Goal: Task Accomplishment & Management: Manage account settings

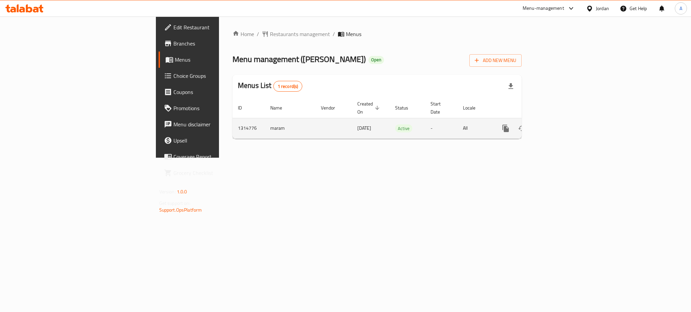
click at [558, 124] on icon "enhanced table" at bounding box center [554, 128] width 8 height 8
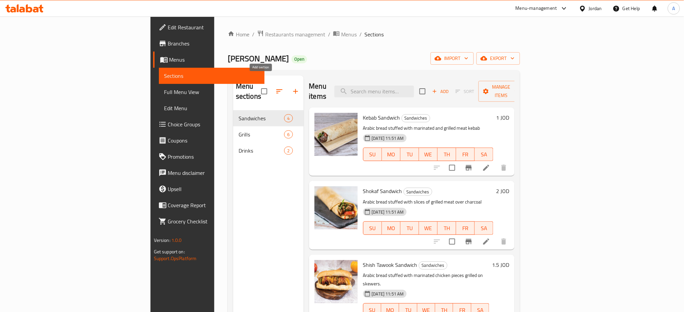
click at [291, 87] on icon "button" at bounding box center [295, 91] width 8 height 8
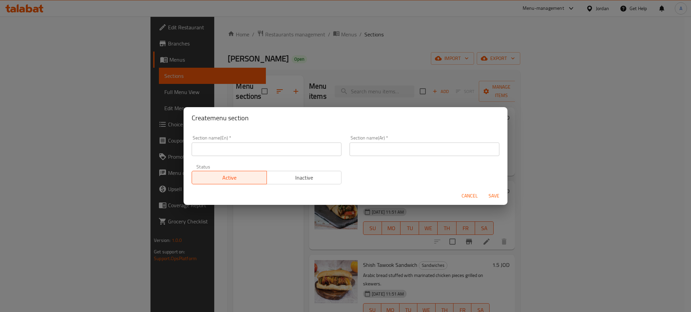
click at [229, 157] on div "Section name(En)   * Section name(En) *" at bounding box center [267, 146] width 158 height 29
click at [229, 151] on input "text" at bounding box center [267, 149] width 150 height 13
type input "Gathering offer"
type input "عرض الجمعات"
click at [496, 192] on span "Save" at bounding box center [494, 196] width 16 height 8
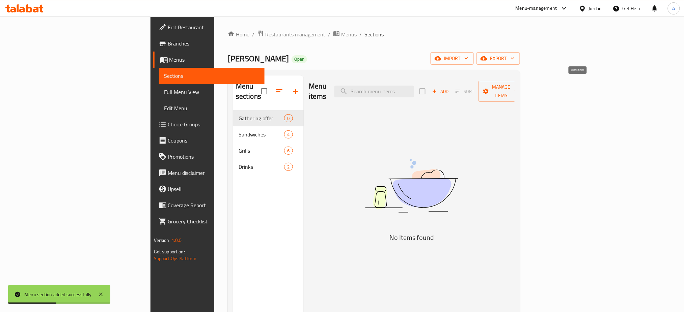
click at [449, 88] on span "Add" at bounding box center [440, 92] width 18 height 8
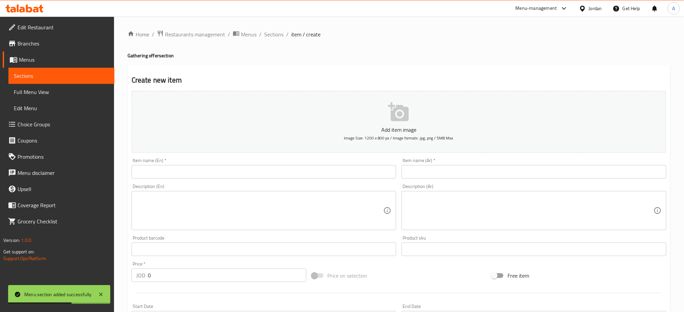
click at [497, 158] on div "Item name (Ar)   * Item name (Ar) *" at bounding box center [533, 168] width 265 height 21
click at [495, 165] on input "text" at bounding box center [533, 171] width 265 height 13
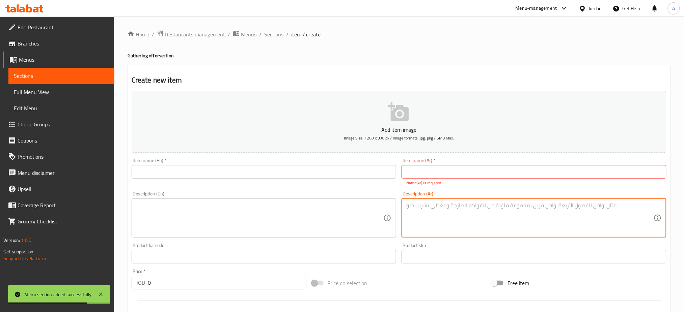
click at [416, 202] on textarea at bounding box center [529, 218] width 247 height 32
click at [446, 210] on div "Description (Ar)" at bounding box center [533, 218] width 265 height 39
click at [444, 203] on textarea at bounding box center [529, 218] width 247 height 32
paste textarea "كيلو شقف كيلو كباب كيلو شيش كيلو كباب الدجاج مع دجاجه 30دينار 1كيلو مشكل شقف وك…"
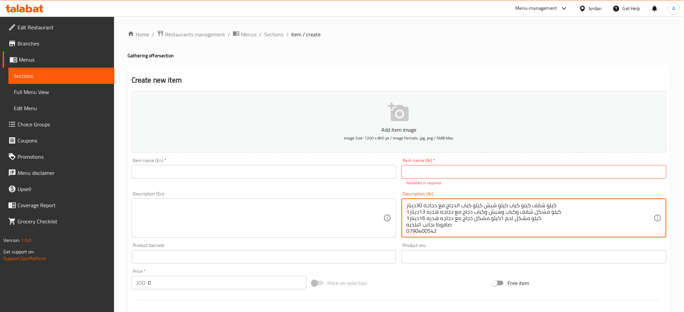
scroll to position [1, 0]
click at [346, 202] on textarea at bounding box center [259, 218] width 247 height 32
drag, startPoint x: 432, startPoint y: 207, endPoint x: 403, endPoint y: 202, distance: 29.4
type textarea "كيلو شقف كيلو كباب كيلو شيش كيلو كباب الدجاج مع دجاجه 30دينار 1كيلو مشكل شقف وك…"
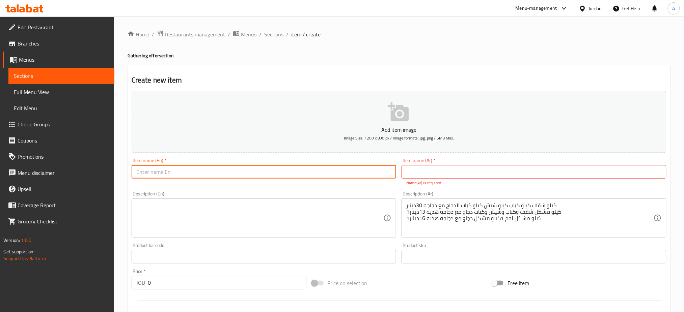
click at [303, 165] on input "text" at bounding box center [264, 171] width 265 height 13
type input "ن"
click at [290, 202] on textarea at bounding box center [259, 218] width 247 height 32
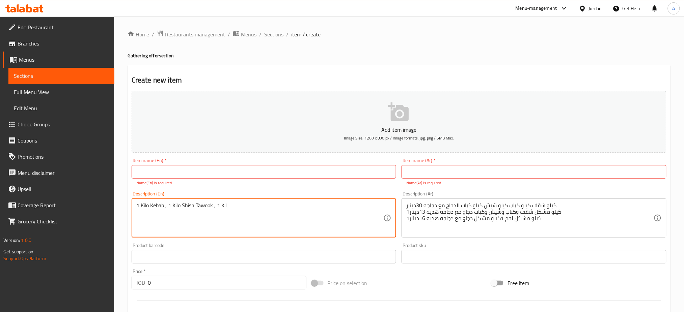
type textarea "1 Kilo Kebab , 1 Kilo Shish Tawook , 1 Kilo"
drag, startPoint x: 290, startPoint y: 189, endPoint x: 76, endPoint y: 181, distance: 214.0
click at [76, 181] on div "Edit Restaurant Branches Menus Sections Full Menu View Edit Menu Choice Groups …" at bounding box center [342, 250] width 684 height 467
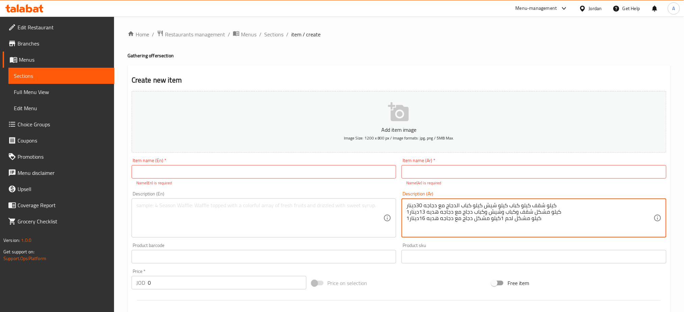
drag, startPoint x: 492, startPoint y: 206, endPoint x: 497, endPoint y: 180, distance: 25.6
type textarea "كيلو شقف ك"
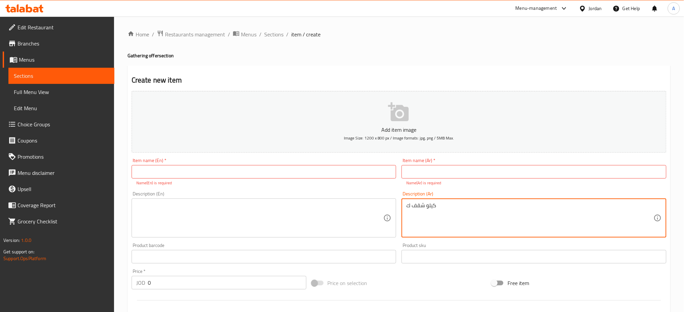
drag, startPoint x: 462, startPoint y: 194, endPoint x: 193, endPoint y: 170, distance: 269.9
click at [215, 170] on div "Add item image Image Size: 1200 x 800 px / Image formats: jpg, png / 5MB Max. I…" at bounding box center [399, 237] width 540 height 298
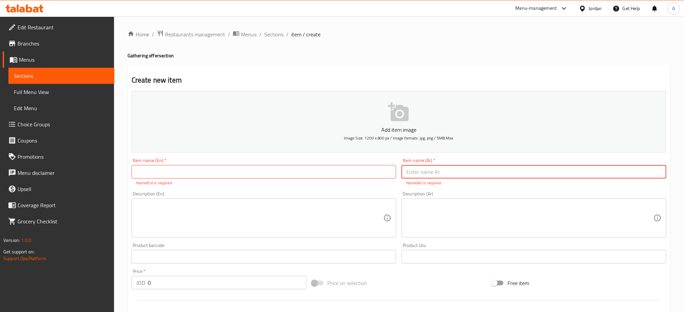
click at [446, 165] on input "text" at bounding box center [533, 171] width 265 height 13
paste input "كيلو شقف كيلو كباب كيلو شيش كيلو كباب الدجاج مع دجاجه"
click at [486, 165] on input "كيلو شقف كيلو كباب كيلو شيش كيلو كباب الدجاج مع دجاجه" at bounding box center [533, 171] width 265 height 13
click at [469, 165] on input "كيلو شقف ,كيلو كباب كيلو شيش كيلو كباب الدجاج مع دجاجه" at bounding box center [533, 171] width 265 height 13
click at [450, 165] on input "كيلو شقف ,كيلو كباب ,كيلو شيش كيلو كباب الدجاج مع دجاجه" at bounding box center [533, 171] width 265 height 13
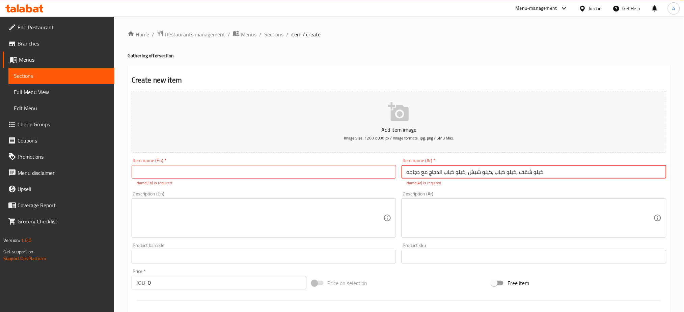
click at [423, 165] on input "كيلو شقف ,كيلو كباب ,كيلو شيش ,كيلو كباب الدجاج مع دجاجه" at bounding box center [533, 171] width 265 height 13
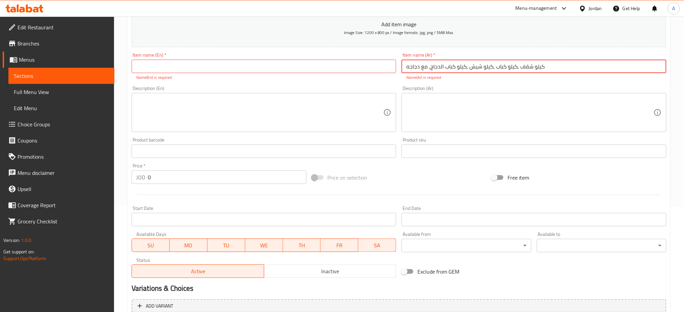
scroll to position [90, 0]
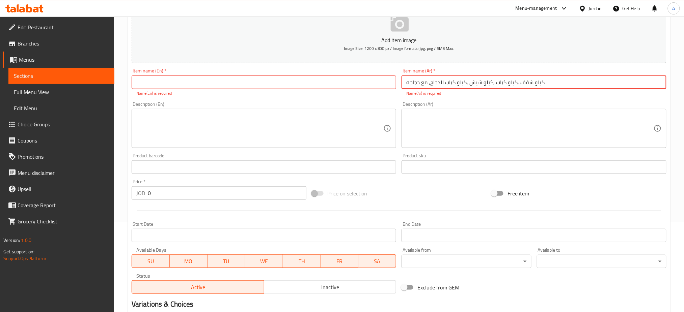
drag, startPoint x: 510, startPoint y: 68, endPoint x: 394, endPoint y: 69, distance: 116.4
click at [394, 69] on div "Add item image Image Size: 1200 x 800 px / Image formats: jpg, png / 5MB Max. I…" at bounding box center [399, 148] width 540 height 298
type input "كيلو شقف ,كيلو كباب ,كيلو شيش ,كيلو كباب الدجاج, مع دجاجه"
click at [467, 113] on textarea at bounding box center [529, 129] width 247 height 32
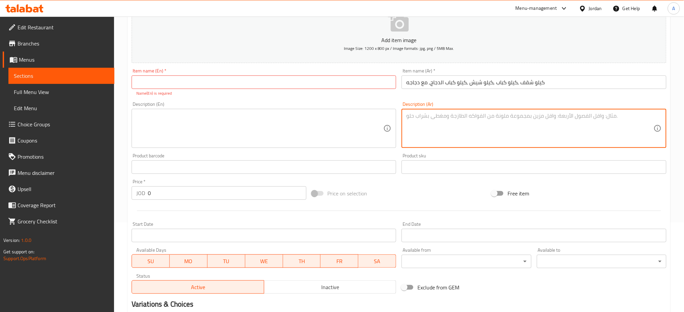
paste textarea "كيلو شقف ,كيلو كباب ,كيلو شيش ,كيلو كباب الدجاج, مع دجاجه"
type textarea "كيلو شقف ,كيلو كباب ,كيلو شيش ,كيلو كباب الدجاج, مع دجاجه"
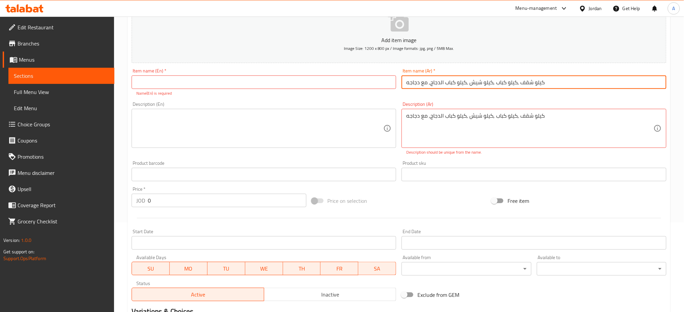
drag, startPoint x: 524, startPoint y: 65, endPoint x: 372, endPoint y: 65, distance: 151.8
click at [372, 65] on div "Add item image Image Size: 1200 x 800 px / Image formats: jpg, png / 5MB Max. I…" at bounding box center [399, 152] width 540 height 306
type input "العرض الاول"
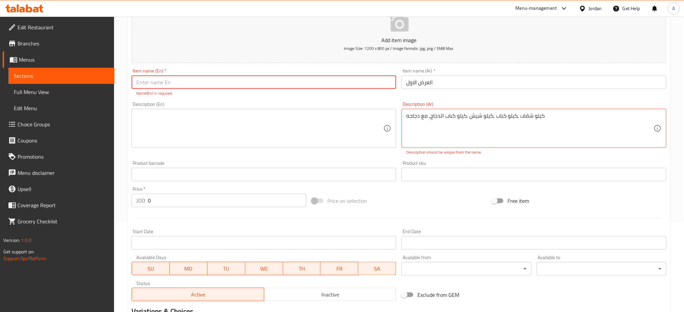
click at [270, 76] on input "text" at bounding box center [264, 82] width 265 height 13
type input "First Offer"
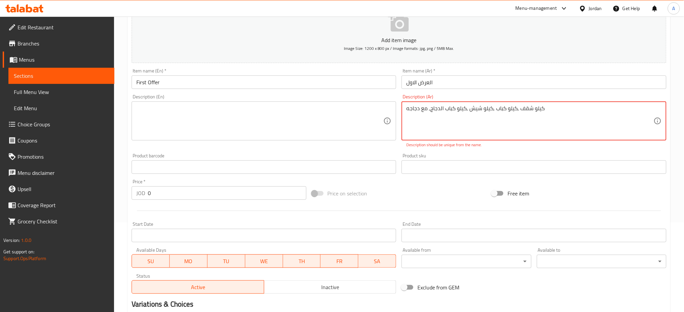
drag, startPoint x: 528, startPoint y: 93, endPoint x: 375, endPoint y: 74, distance: 153.7
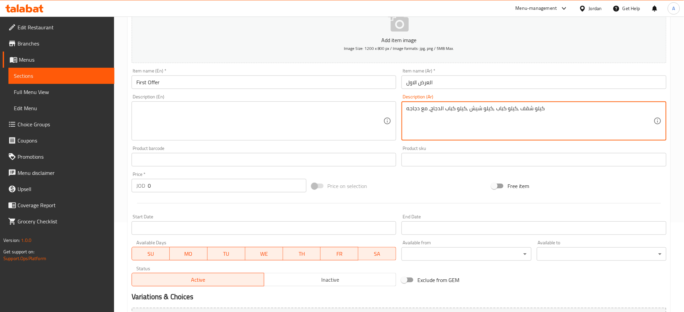
click at [287, 105] on textarea at bounding box center [259, 121] width 247 height 32
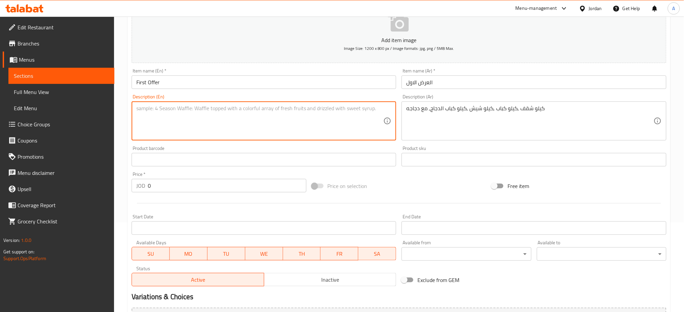
paste textarea "Kilo of shaqaf, kilo of kebab, kilo of shish, kilo of chicken kebab, with chick…"
type textarea "Kilo of shaqaf, kilo of kebab, kilo of shish, kilo of chicken kebab, with chick…"
click at [404, 102] on div "كيلو شقف ,كيلو كباب ,كيلو شيش ,كيلو كباب الدجاج, مع دجاجه Description (Ar)" at bounding box center [533, 121] width 265 height 39
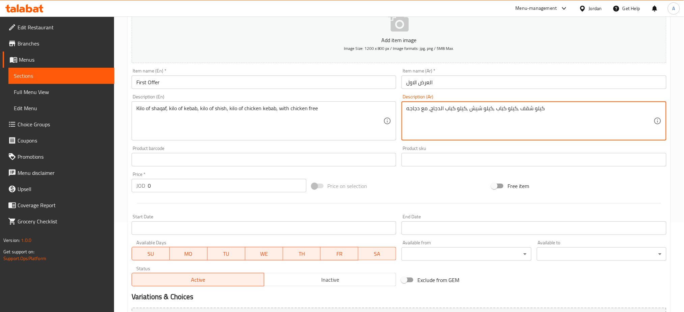
click at [406, 105] on textarea "كيلو شقف ,كيلو كباب ,كيلو شيش ,كيلو كباب الدجاج, مع دجاجه" at bounding box center [529, 121] width 247 height 32
type textarea "كيلو شقف ,كيلو كباب ,كيلو شيش ,كيلو كباب الدجاج, مع دجاجه"
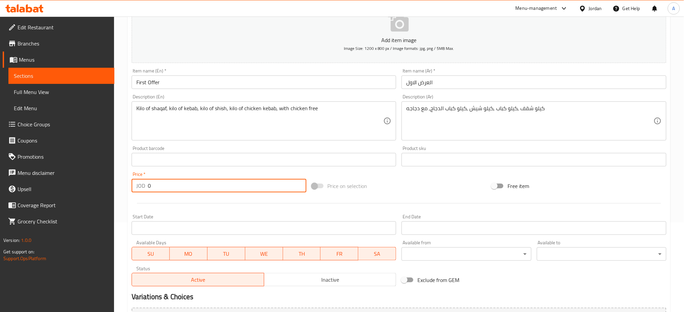
drag, startPoint x: 188, startPoint y: 155, endPoint x: 96, endPoint y: 162, distance: 92.6
click at [96, 162] on div "Edit Restaurant Branches Menus Sections Full Menu View Edit Menu Choice Groups …" at bounding box center [342, 157] width 684 height 460
type input "30"
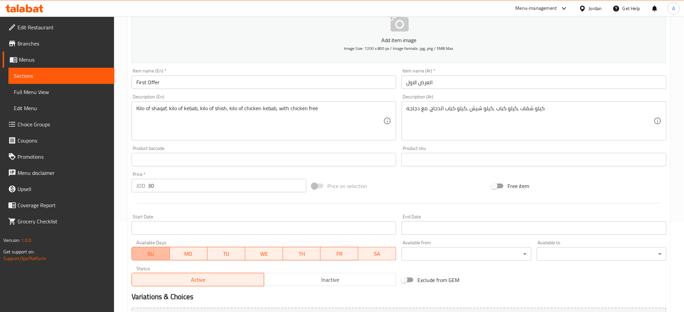
click at [152, 249] on span "SU" at bounding box center [151, 254] width 32 height 10
click at [191, 249] on span "MO" at bounding box center [188, 254] width 32 height 10
click at [234, 249] on span "TU" at bounding box center [226, 254] width 32 height 10
click at [255, 249] on span "WE" at bounding box center [264, 254] width 32 height 10
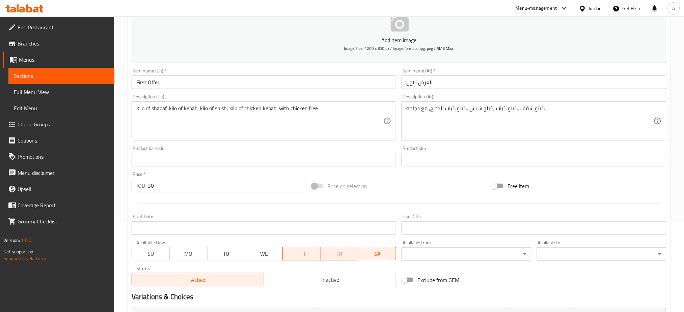
click at [376, 249] on span "SA" at bounding box center [377, 254] width 32 height 10
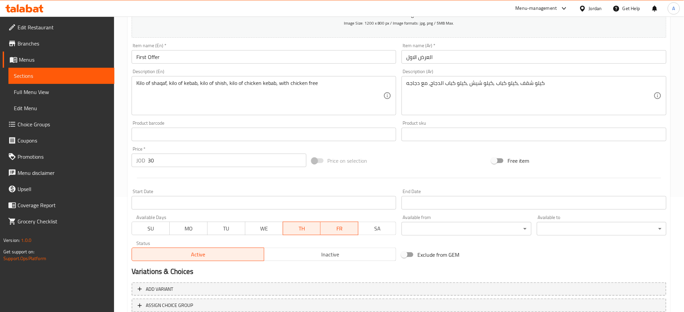
scroll to position [129, 0]
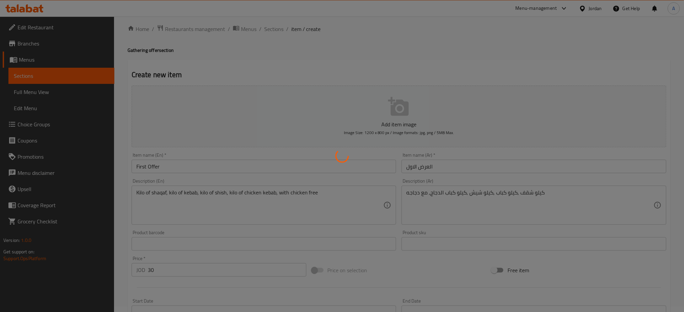
scroll to position [0, 0]
type input "0"
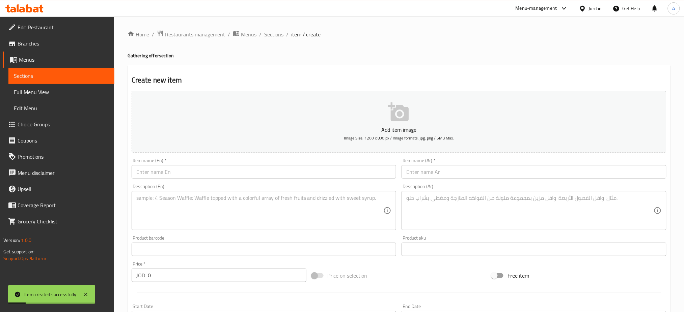
click at [264, 35] on span "Sections" at bounding box center [273, 34] width 19 height 8
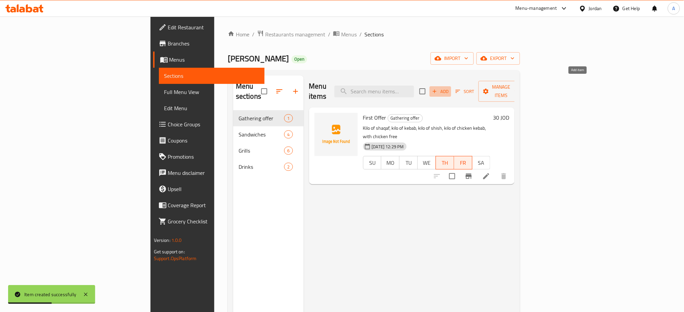
click at [437, 88] on icon "button" at bounding box center [434, 91] width 6 height 6
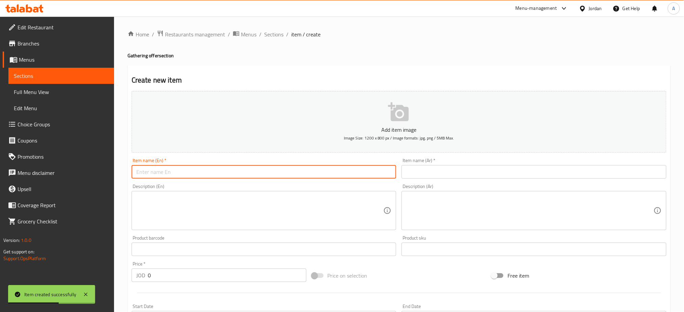
click at [189, 165] on input "text" at bounding box center [264, 171] width 265 height 13
type input "س"
type input "خ"
type input "Offer 2"
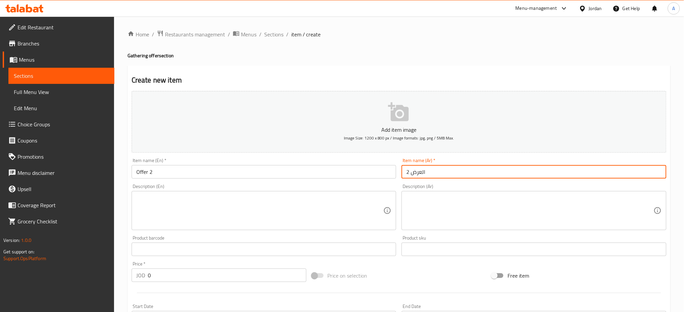
type input "العرض 2"
click at [477, 195] on textarea at bounding box center [529, 211] width 247 height 32
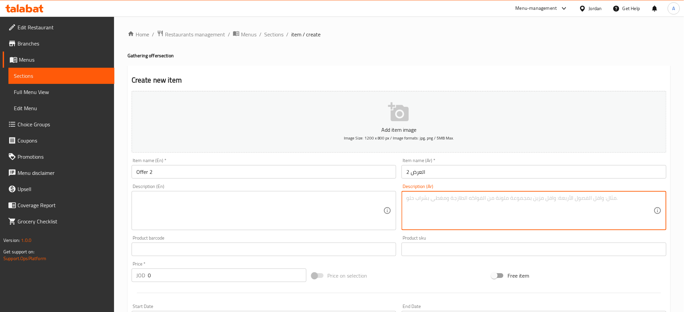
paste textarea "1كيلو مشكل شقف وكباب وشيش وكباب دجاج مع دجاجه هديه 13دينار"
click at [501, 195] on textarea "1كيلو مشكل شقف وكباب وشيش وكباب دجاج مع دجاجه هديه 13دينار" at bounding box center [529, 211] width 247 height 32
click at [490, 195] on textarea "1كيلو مشكل شقف وكباب وشيش وكباب دجاج مع دجاجه هديه 13دينار" at bounding box center [529, 211] width 247 height 32
click at [447, 195] on textarea "1كيلو مشكل شقف وكباب وشيش وكباب دجاج مع دجاجه هديه 13دينار" at bounding box center [529, 211] width 247 height 32
click at [480, 195] on textarea "1كيلو مشكل شقف وكباب وشيش وكباب دجاج ,مع دجاجه هديه 13دينار" at bounding box center [529, 211] width 247 height 32
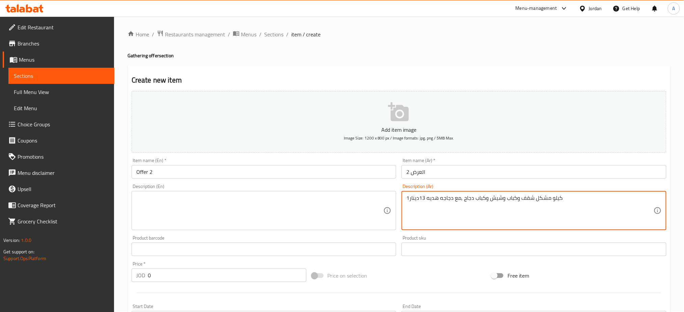
click at [467, 195] on textarea "1كيلو مشكل شقف وكباب وشيش وكباب دجاج ,مع دجاجه هديه 13دينار" at bounding box center [529, 211] width 247 height 32
drag, startPoint x: 533, startPoint y: 182, endPoint x: 389, endPoint y: 180, distance: 144.7
click at [389, 180] on div "Add item image Image Size: 1200 x 800 px / Image formats: jpg, png / 5MB Max. I…" at bounding box center [399, 233] width 540 height 291
click at [438, 195] on textarea "1كيلو مشكل شقف وكباب وشيش ,وكباب دجاج ,مع دجاجه هديه 13دينار" at bounding box center [529, 211] width 247 height 32
click at [418, 195] on textarea "1كيلو مشكل شقف وكباب وشيش ,وكباب دجاج ,مع دجاجه هديه 13دينار" at bounding box center [529, 211] width 247 height 32
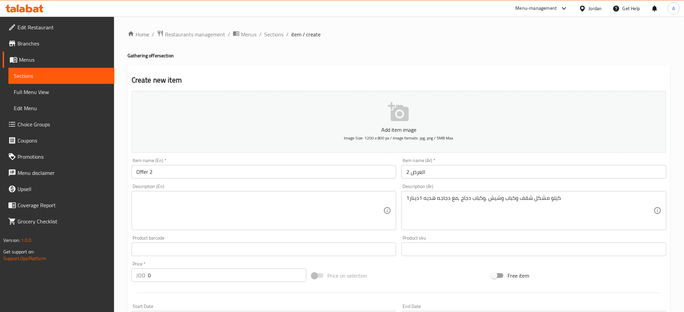
drag, startPoint x: 407, startPoint y: 181, endPoint x: 417, endPoint y: 181, distance: 10.5
click at [417, 191] on div "1كيلو مشكل شقف وكباب وشيش ,وكباب دجاج ,مع دجاجه هديه 1دينار Description (Ar)" at bounding box center [533, 210] width 265 height 39
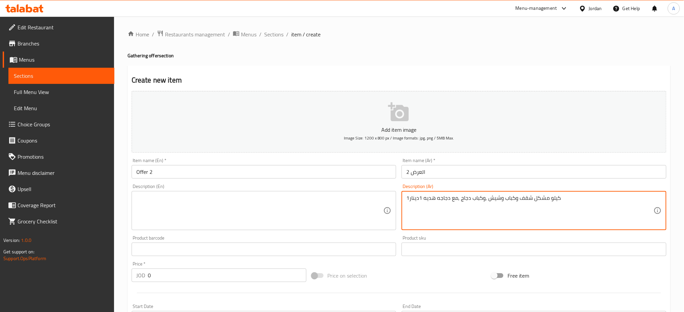
click at [417, 195] on textarea "1كيلو مشكل شقف وكباب وشيش ,وكباب دجاج ,مع دجاجه هديه 1دينار" at bounding box center [529, 211] width 247 height 32
drag, startPoint x: 418, startPoint y: 182, endPoint x: 410, endPoint y: 182, distance: 7.4
click at [410, 195] on textarea "1كيلو مشكل شقف وكباب وشيش ,وكباب دجاج ,مع دجاجه هديه 1دينار" at bounding box center [529, 211] width 247 height 32
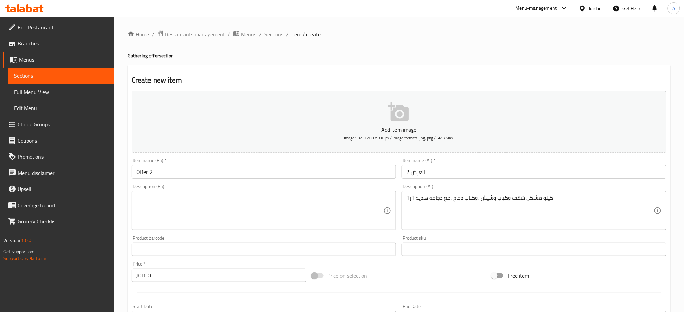
drag, startPoint x: 405, startPoint y: 182, endPoint x: 412, endPoint y: 182, distance: 6.1
click at [412, 191] on div "1كيلو مشكل شقف وكباب وشيش ,وكباب دجاج ,مع دجاجه هديه 1ر Description (Ar)" at bounding box center [533, 210] width 265 height 39
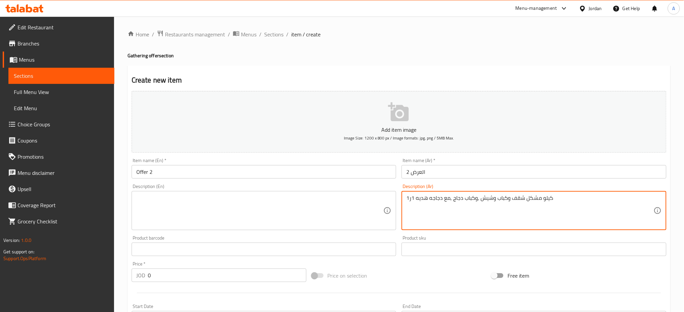
drag, startPoint x: 412, startPoint y: 182, endPoint x: 407, endPoint y: 182, distance: 4.0
click at [407, 195] on textarea "1كيلو مشكل شقف وكباب وشيش ,وكباب دجاج ,مع دجاجه هديه 1ر" at bounding box center [529, 211] width 247 height 32
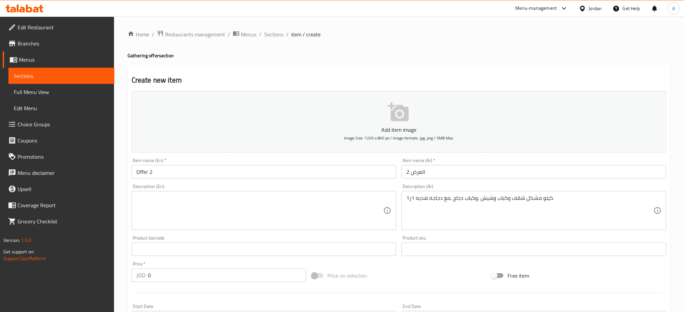
drag, startPoint x: 405, startPoint y: 182, endPoint x: 410, endPoint y: 181, distance: 5.4
click at [410, 191] on div "1كيلو مشكل شقف وكباب وشيش ,وكباب دجاج ,مع دجاجه هديه 1ر Description (Ar)" at bounding box center [533, 210] width 265 height 39
click at [410, 195] on textarea "1كيلو مشكل شقف وكباب وشيش ,وكباب دجاج ,مع دجاجه هديه 1ر" at bounding box center [529, 211] width 247 height 32
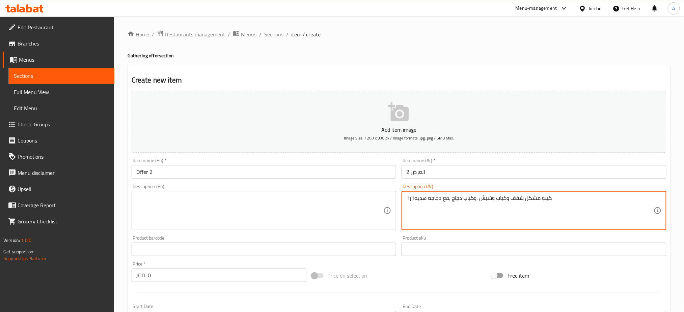
click at [406, 195] on textarea "1كيلو مشكل شقف وكباب وشيش ,وكباب دجاج ,مع دجاجه هديه1ر" at bounding box center [529, 211] width 247 height 32
click at [412, 195] on textarea "1كيلو مشكل شقف وكباب وشيش ,وكباب دجاج ,مع دجاجه هديه1ر" at bounding box center [529, 211] width 247 height 32
click at [409, 195] on textarea "1كيلو مشكل شقف وكباب وشيش ,وكباب دجاج ,مع دجاجه هديه1ر" at bounding box center [529, 211] width 247 height 32
drag, startPoint x: 538, startPoint y: 189, endPoint x: 413, endPoint y: 179, distance: 125.1
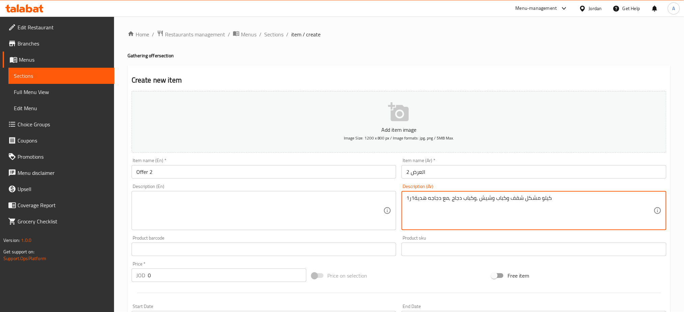
click at [413, 195] on textarea "1كيلو مشكل شقف وكباب وشيش ,وكباب دجاج ,مع دجاجه هدية1ر" at bounding box center [529, 211] width 247 height 32
drag, startPoint x: 495, startPoint y: 192, endPoint x: 382, endPoint y: 174, distance: 114.5
click at [382, 174] on div "Add item image Image Size: 1200 x 800 px / Image formats: jpg, png / 5MB Max. I…" at bounding box center [399, 233] width 540 height 291
paste textarea "كيلو مشكل شقف وكباب وشيش ,وكباب دجاج ,مع دجاجه هدية1"
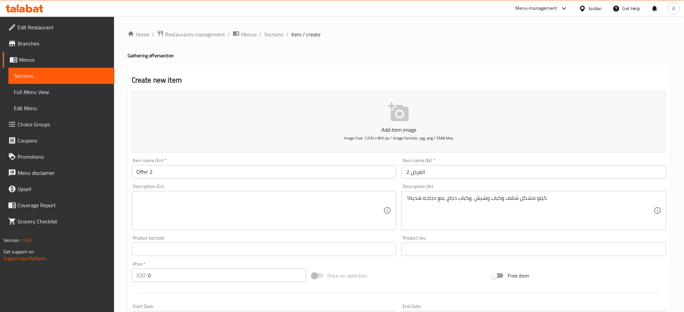
click at [406, 191] on div "كيلو مشكل شقف وكباب وشيش ,وكباب دجاج ,مع دجاجه هدية1 Description (Ar)" at bounding box center [533, 210] width 265 height 39
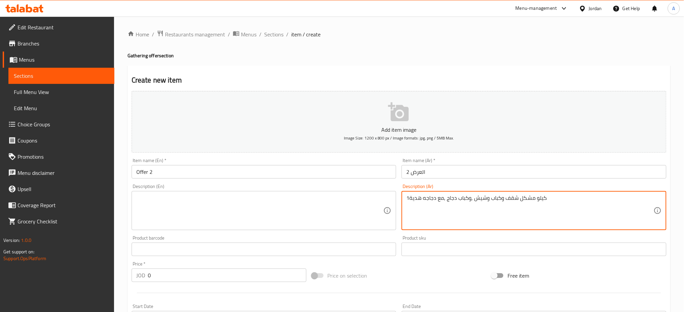
click at [408, 195] on textarea "كيلو مشكل شقف وكباب وشيش ,وكباب دجاج ,مع دجاجه هدية1" at bounding box center [529, 211] width 247 height 32
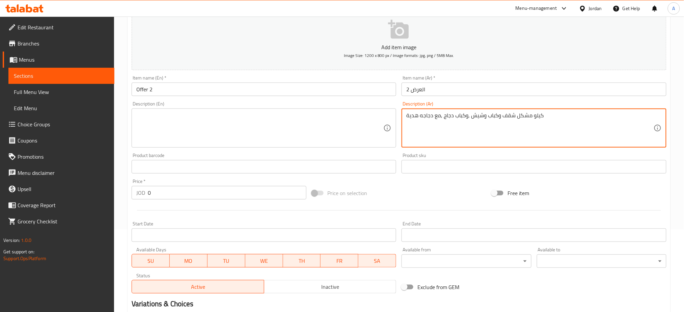
scroll to position [129, 0]
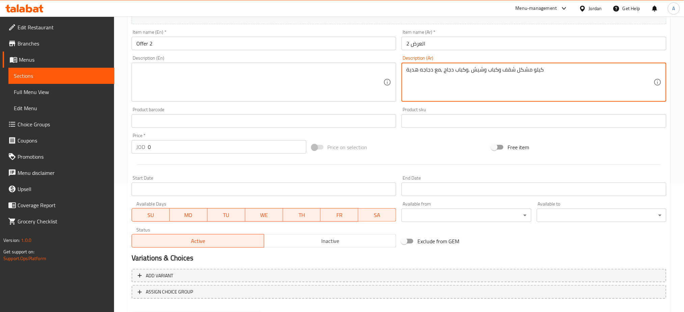
type textarea "كيلو مشكل شقف وكباب وشيش ,وكباب دجاج ,مع دجاجه هدية"
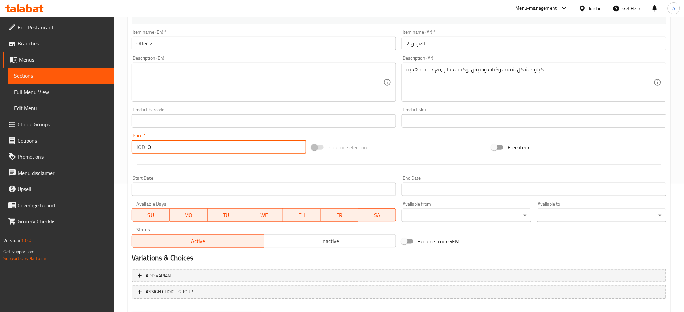
drag, startPoint x: 153, startPoint y: 121, endPoint x: 139, endPoint y: 121, distance: 13.8
click at [140, 140] on div "JOD 0 Price *" at bounding box center [219, 146] width 175 height 13
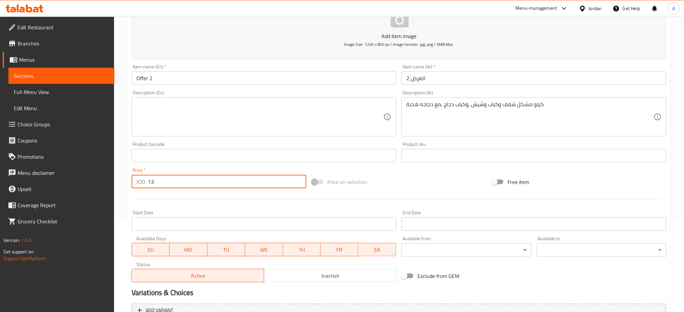
scroll to position [84, 0]
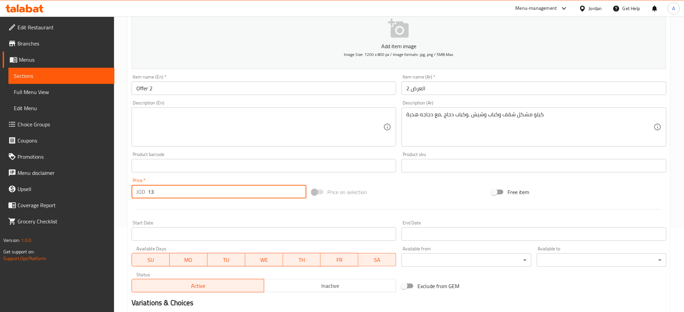
type input "13"
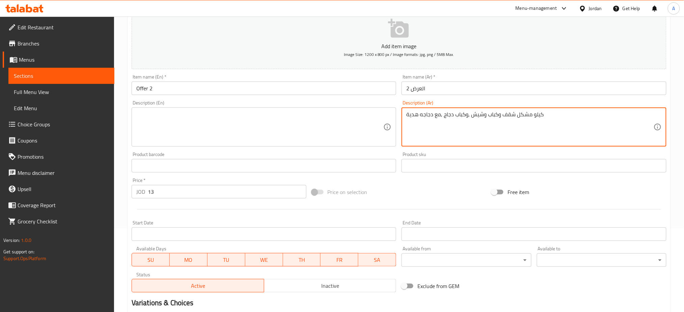
drag, startPoint x: 487, startPoint y: 99, endPoint x: 309, endPoint y: 82, distance: 179.6
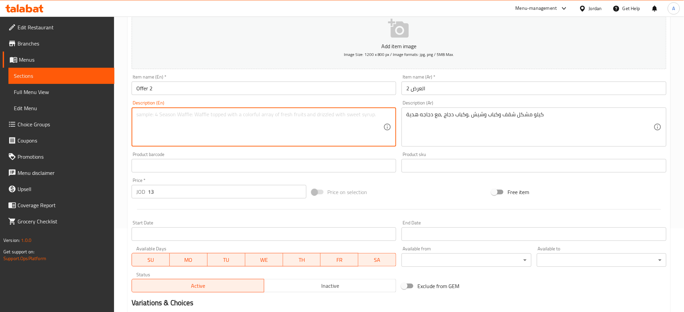
click at [182, 111] on textarea at bounding box center [259, 127] width 247 height 32
paste textarea "A kilo of mixed shaqaf, kebab, shish, and chicken kebab, with a free chicken"
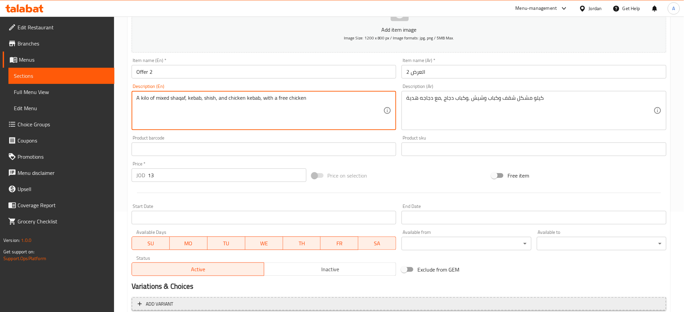
scroll to position [129, 0]
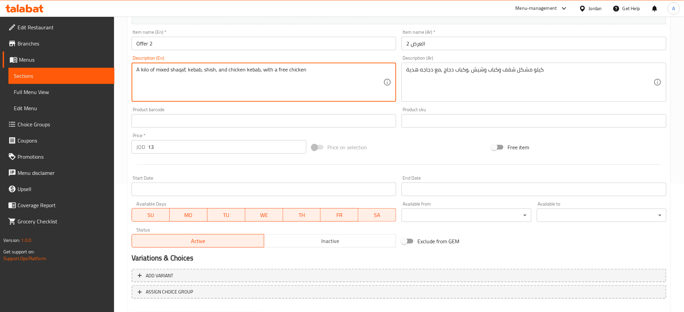
type textarea "A kilo of mixed shaqaf, kebab, shish, and chicken kebab, with a free chicken"
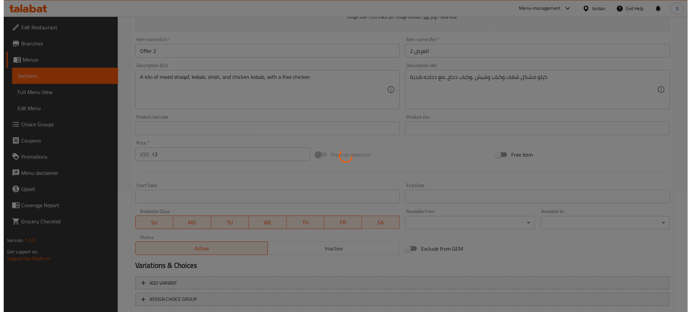
scroll to position [0, 0]
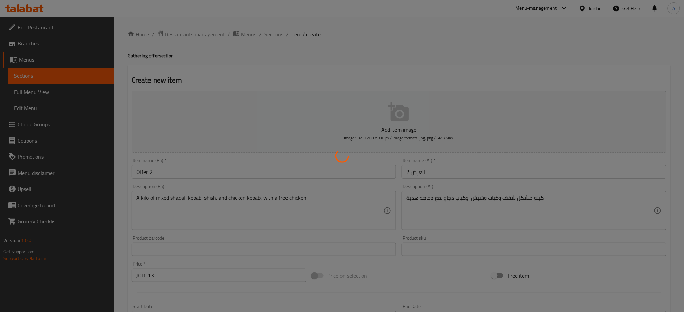
type input "0"
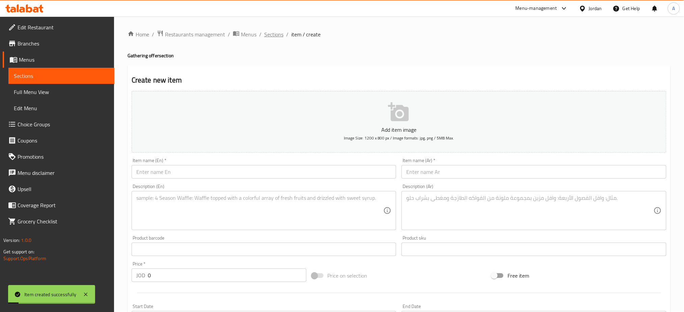
click at [264, 35] on span "Sections" at bounding box center [273, 34] width 19 height 8
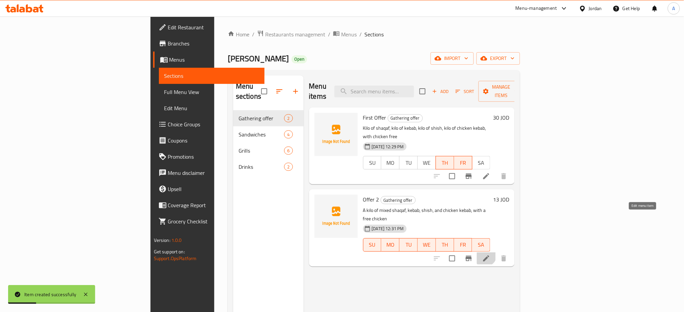
click at [490, 255] on icon at bounding box center [486, 259] width 8 height 8
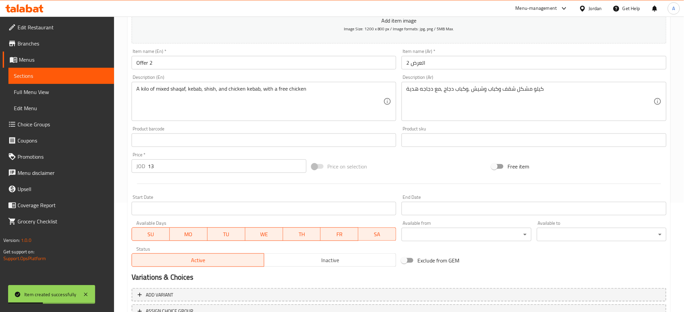
scroll to position [129, 0]
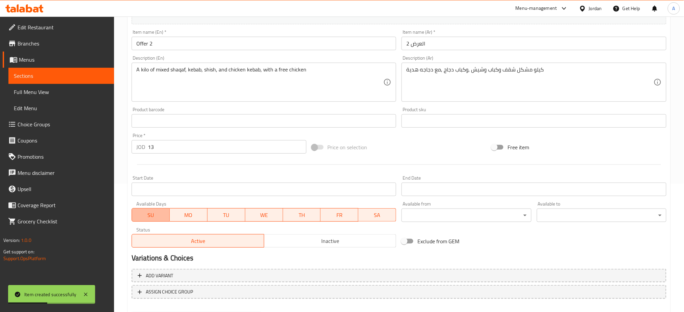
drag, startPoint x: 147, startPoint y: 188, endPoint x: 179, endPoint y: 188, distance: 32.0
click at [147, 210] on span "SU" at bounding box center [151, 215] width 32 height 10
click at [179, 210] on span "MO" at bounding box center [188, 215] width 32 height 10
click at [224, 210] on span "TU" at bounding box center [226, 215] width 32 height 10
click at [275, 210] on span "WE" at bounding box center [264, 215] width 32 height 10
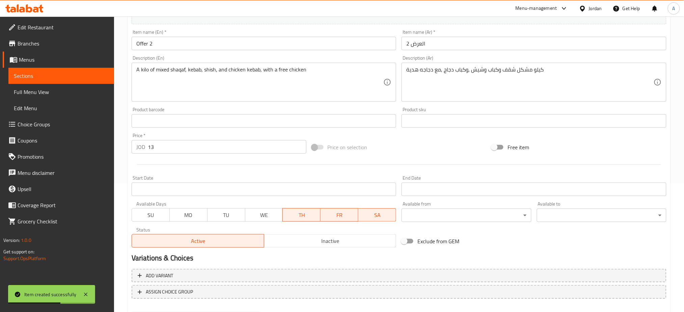
click at [376, 210] on span "SA" at bounding box center [377, 215] width 32 height 10
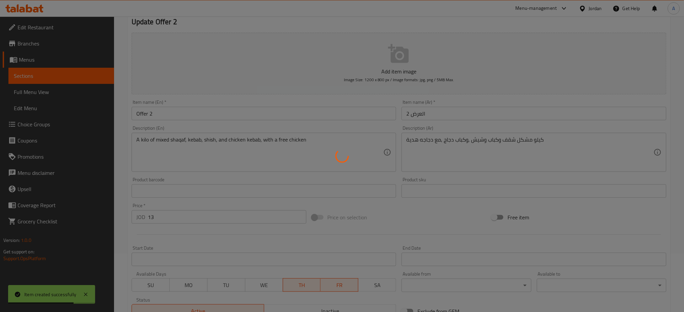
scroll to position [0, 0]
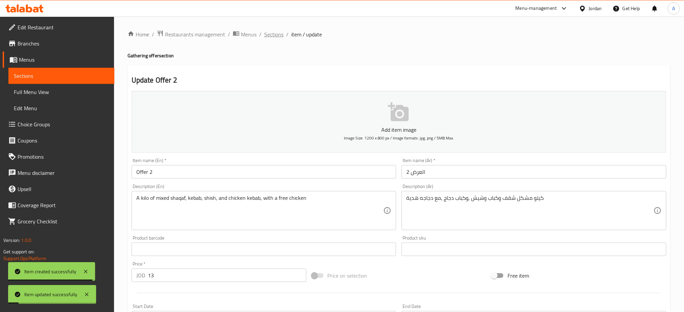
click at [264, 32] on span "Sections" at bounding box center [273, 34] width 19 height 8
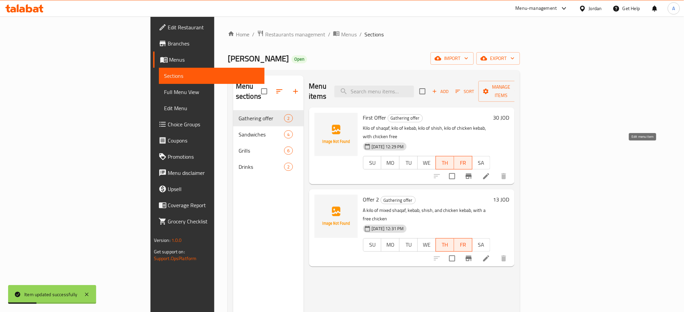
click at [490, 172] on icon at bounding box center [486, 176] width 8 height 8
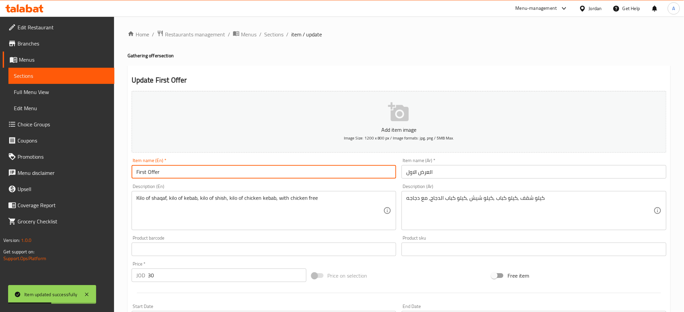
drag, startPoint x: 145, startPoint y: 154, endPoint x: 109, endPoint y: 154, distance: 36.4
click at [113, 157] on div "Edit Restaurant Branches Menus Sections Full Menu View Edit Menu Choice Groups …" at bounding box center [342, 247] width 684 height 460
click at [188, 165] on input "Offer" at bounding box center [264, 171] width 265 height 13
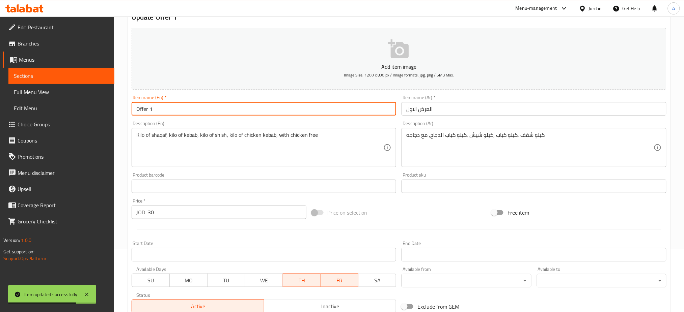
scroll to position [129, 0]
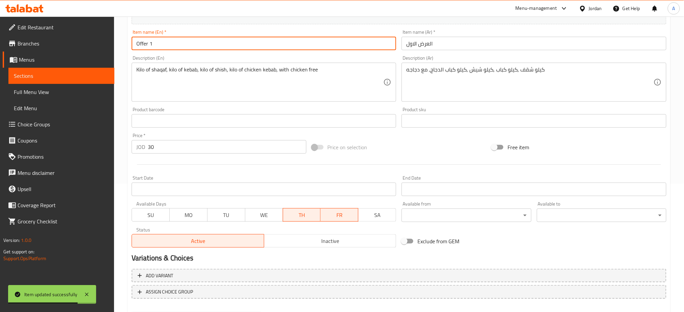
type input "Offer 1"
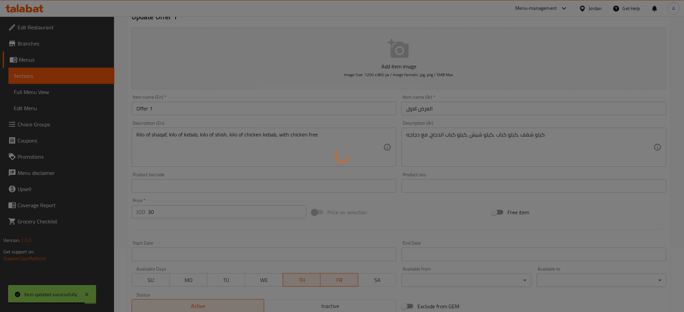
scroll to position [0, 0]
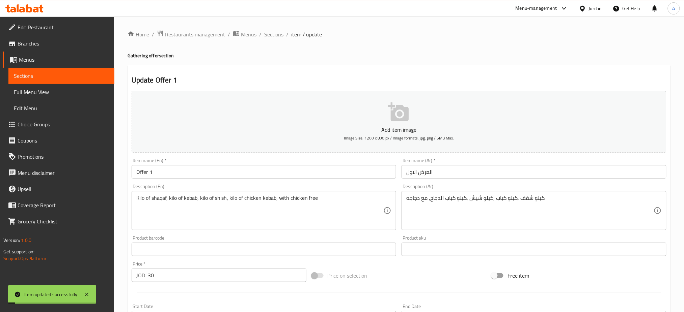
click at [264, 33] on span "Sections" at bounding box center [273, 34] width 19 height 8
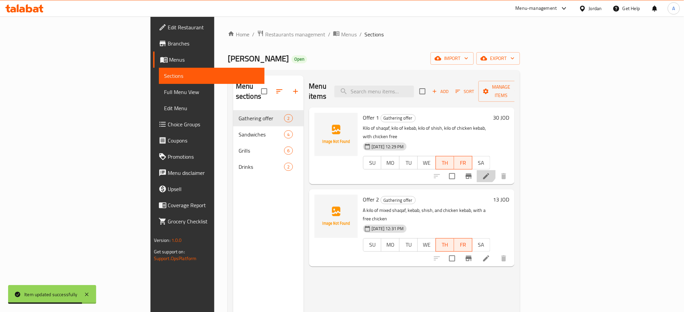
click at [495, 170] on li at bounding box center [486, 176] width 19 height 12
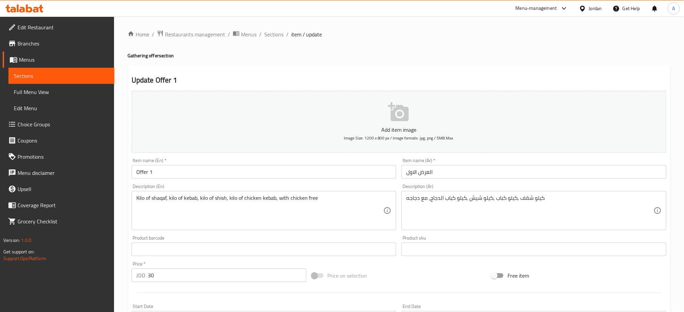
drag, startPoint x: 242, startPoint y: 32, endPoint x: 284, endPoint y: 41, distance: 43.5
click at [264, 32] on span "Sections" at bounding box center [273, 34] width 19 height 8
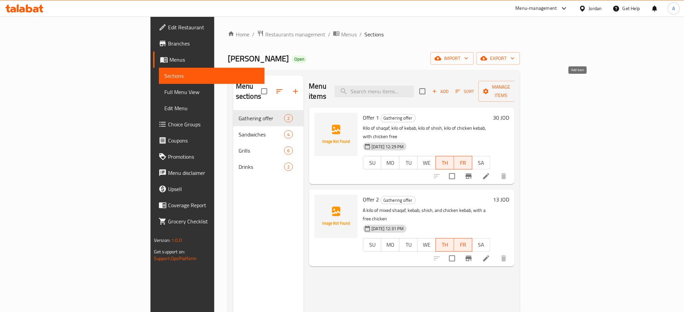
click at [451, 86] on button "Add" at bounding box center [440, 91] width 22 height 10
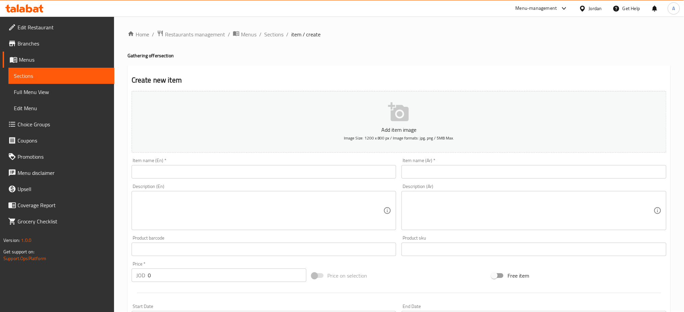
click at [528, 195] on textarea at bounding box center [529, 211] width 247 height 32
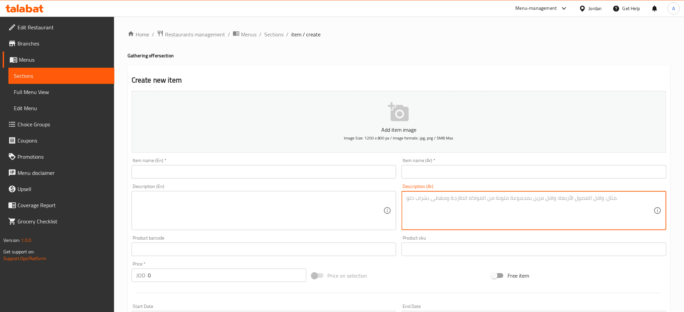
paste textarea "1كيلو مشكل لحم 1كيلو مشكل دجاج مع دجاجه"
click at [406, 195] on textarea "1كيلو مشكل لحم 1كيلو مشكل دجاج مع دجاجه" at bounding box center [529, 211] width 247 height 32
click at [452, 195] on textarea "كيلو مشكل لحم 1كيلو مشكل دجاج مع دجاجه" at bounding box center [529, 211] width 247 height 32
drag, startPoint x: 501, startPoint y: 184, endPoint x: 332, endPoint y: 175, distance: 169.2
click at [332, 175] on div "Add item image Image Size: 1200 x 800 px / Image formats: jpg, png / 5MB Max. I…" at bounding box center [399, 233] width 540 height 291
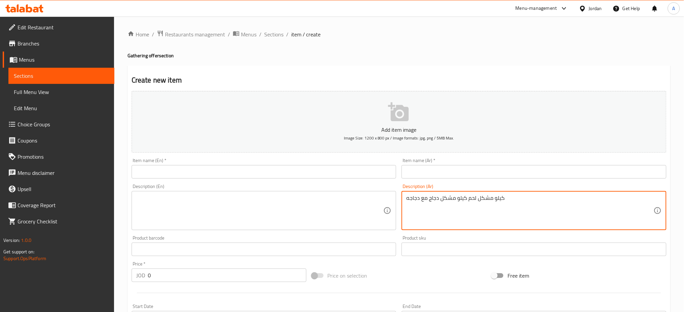
type textarea "كيلو مشكل لحم كيلو مشكل دجاج مع دجاجه"
click at [239, 195] on textarea at bounding box center [259, 211] width 247 height 32
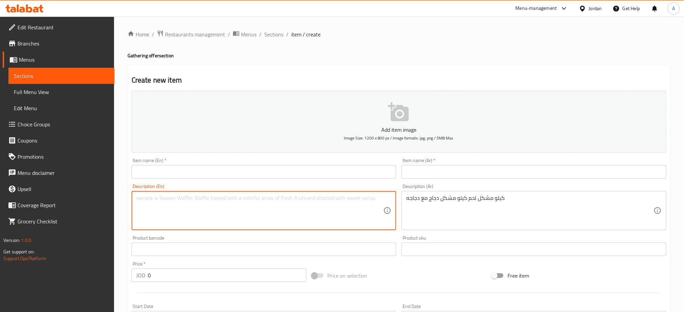
paste textarea "Kilo mixed meat, kilo mixed chicken with chicken"
type textarea "Kilo mixed meat, kilo mixed chicken with chicken بقثث"
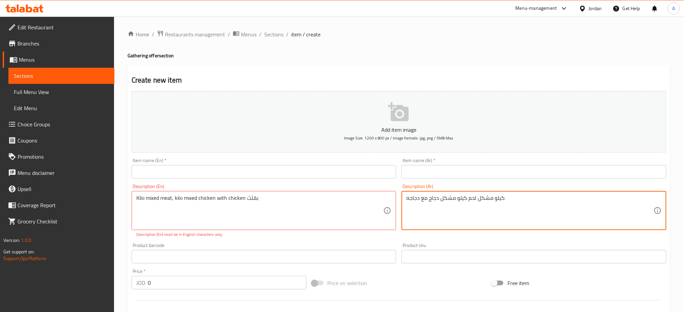
click at [258, 164] on div "Item name (En)   * Item name (En) *" at bounding box center [264, 168] width 270 height 26
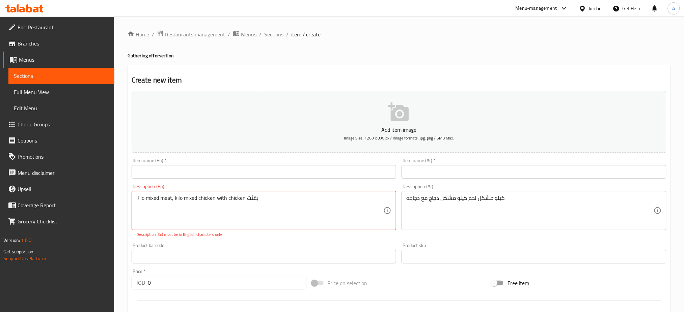
click at [258, 165] on input "text" at bounding box center [264, 171] width 265 height 13
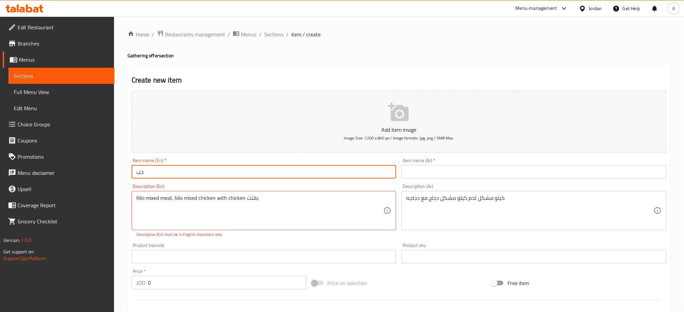
type input "خ"
type input "Offer 3"
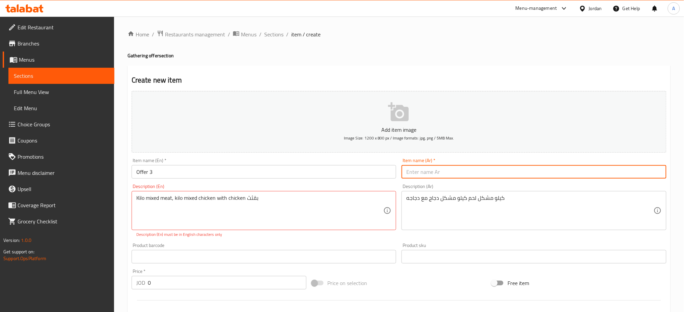
click at [470, 165] on input "text" at bounding box center [533, 171] width 265 height 13
type input "عرض 3"
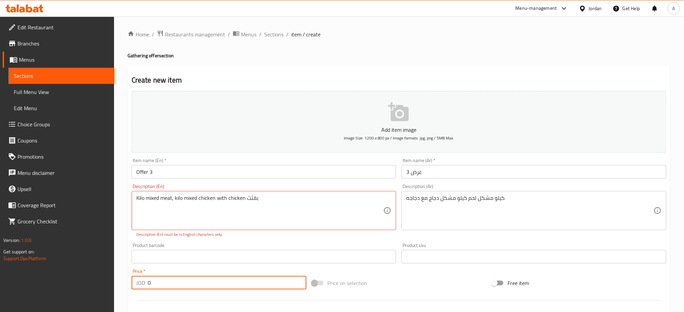
drag, startPoint x: 174, startPoint y: 253, endPoint x: 88, endPoint y: 254, distance: 85.7
click at [91, 254] on div "Edit Restaurant Branches Menus Sections Full Menu View Edit Menu Choice Groups …" at bounding box center [342, 250] width 684 height 467
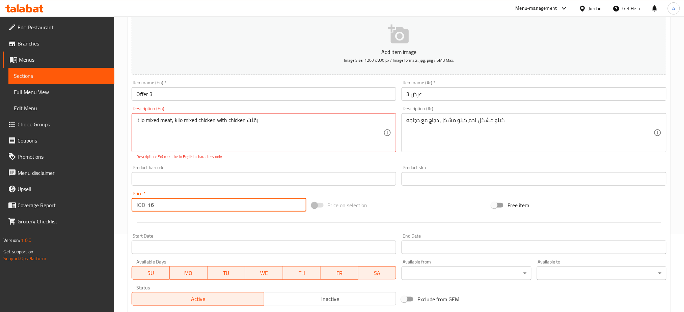
scroll to position [135, 0]
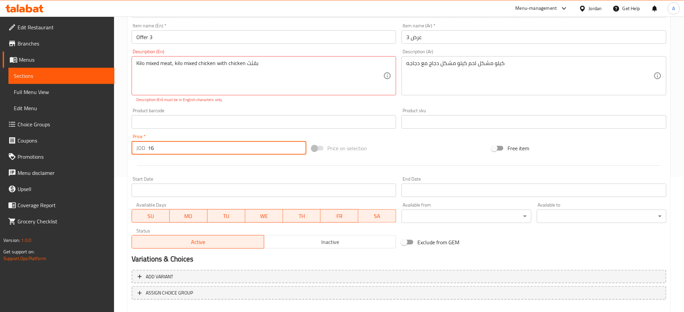
type input "16"
drag, startPoint x: 160, startPoint y: 183, endPoint x: 180, endPoint y: 183, distance: 20.2
click at [160, 211] on span "SU" at bounding box center [151, 216] width 32 height 10
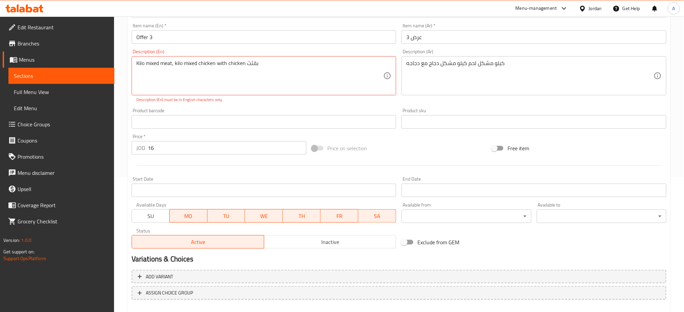
click at [180, 211] on span "MO" at bounding box center [188, 216] width 32 height 10
click at [225, 211] on span "TU" at bounding box center [226, 216] width 32 height 10
click at [258, 211] on span "WE" at bounding box center [264, 216] width 32 height 10
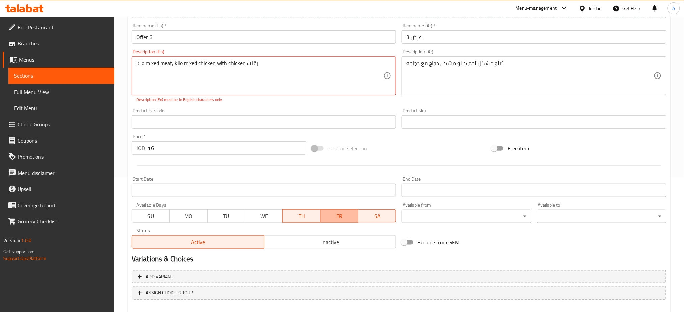
click at [340, 211] on span "FR" at bounding box center [339, 216] width 32 height 10
click at [379, 211] on span "SA" at bounding box center [377, 216] width 32 height 10
click at [340, 211] on span "FR" at bounding box center [339, 216] width 32 height 10
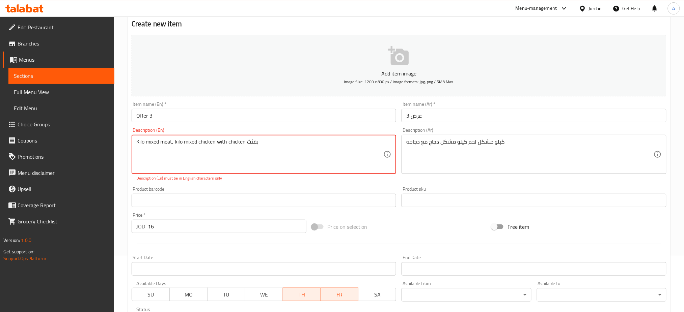
scroll to position [0, 0]
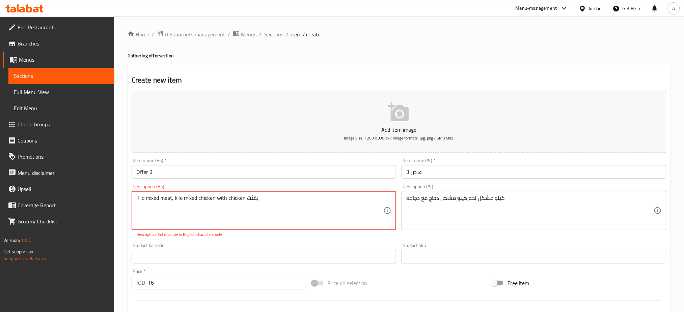
drag, startPoint x: 228, startPoint y: 186, endPoint x: 219, endPoint y: 187, distance: 9.2
click at [219, 195] on textarea "Kilo mixed meat, kilo mixed chicken with chicken بقثث" at bounding box center [259, 211] width 247 height 32
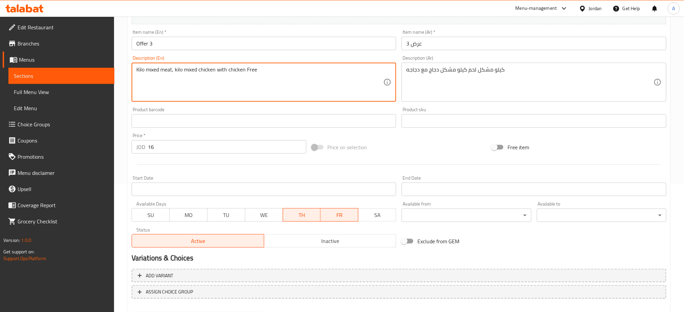
type textarea "Kilo mixed meat, kilo mixed chicken with chicken Free"
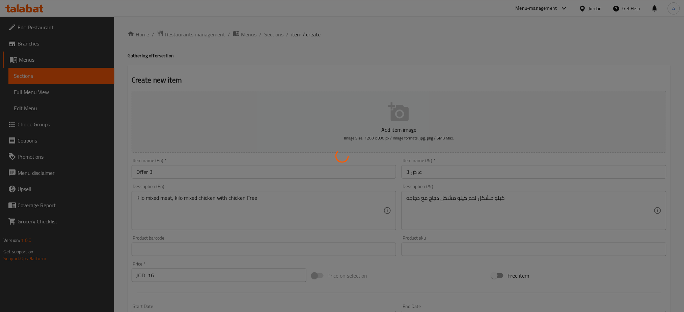
type input "0"
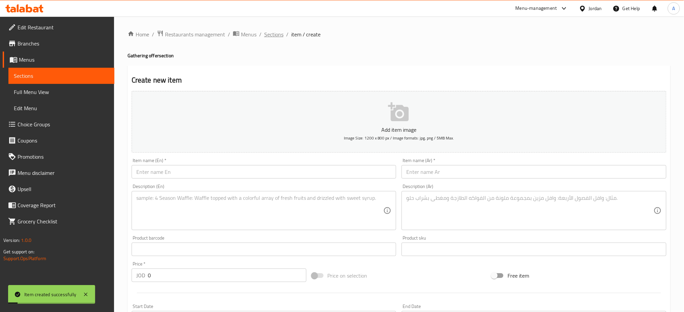
click at [264, 36] on span "Sections" at bounding box center [273, 34] width 19 height 8
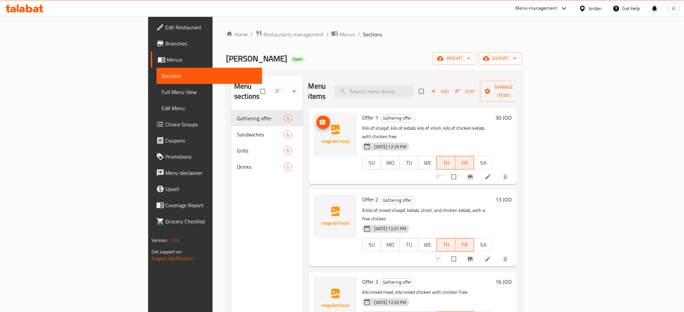
click at [316, 119] on span "upload picture" at bounding box center [322, 122] width 13 height 7
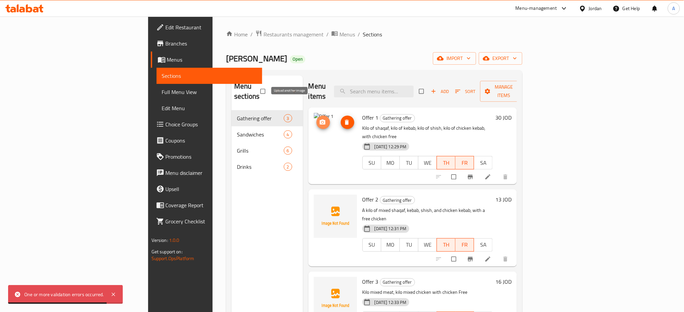
click at [319, 119] on icon "upload picture" at bounding box center [322, 122] width 7 height 7
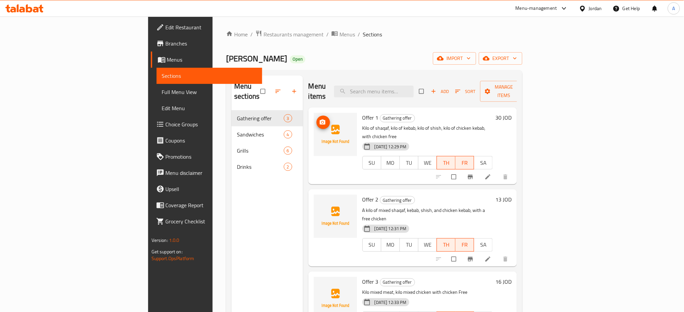
click at [319, 119] on icon "upload picture" at bounding box center [322, 122] width 7 height 7
click at [314, 113] on img at bounding box center [335, 134] width 43 height 43
click at [319, 119] on icon "upload picture" at bounding box center [322, 122] width 7 height 7
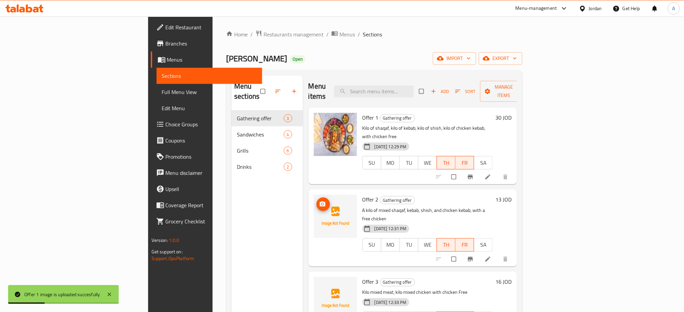
click at [316, 198] on button "upload picture" at bounding box center [322, 204] width 13 height 13
click at [319, 283] on icon "upload picture" at bounding box center [322, 286] width 7 height 7
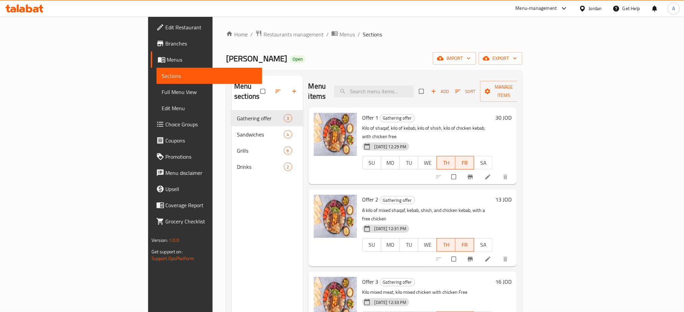
click at [511, 113] on h6 "30 JOD" at bounding box center [503, 117] width 16 height 9
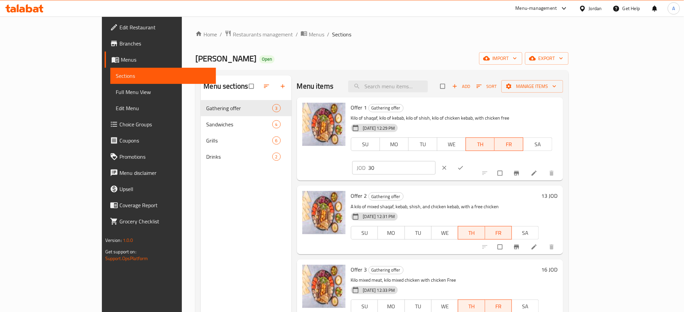
click at [435, 161] on input "30" at bounding box center [401, 167] width 67 height 13
type input "33"
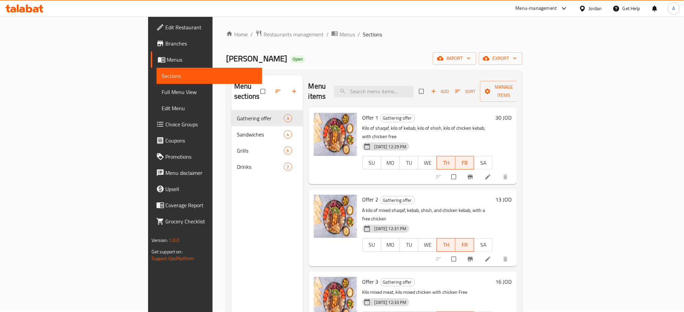
click at [511, 113] on h6 "30 JOD" at bounding box center [503, 117] width 16 height 9
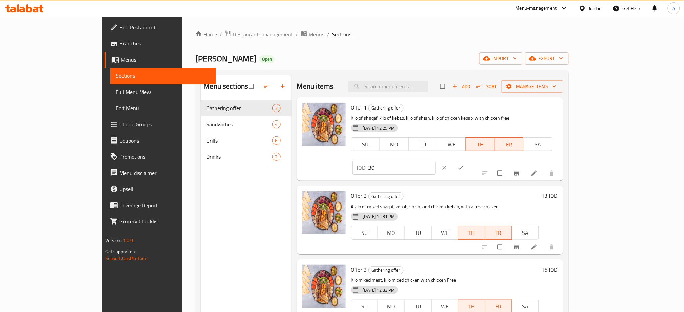
click at [435, 161] on input "30" at bounding box center [401, 167] width 67 height 13
type input "33"
click at [464, 165] on icon "ok" at bounding box center [460, 168] width 7 height 7
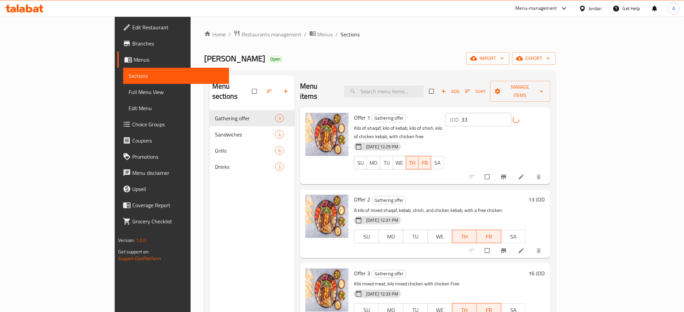
click at [545, 195] on h6 "13 JOD" at bounding box center [537, 199] width 16 height 9
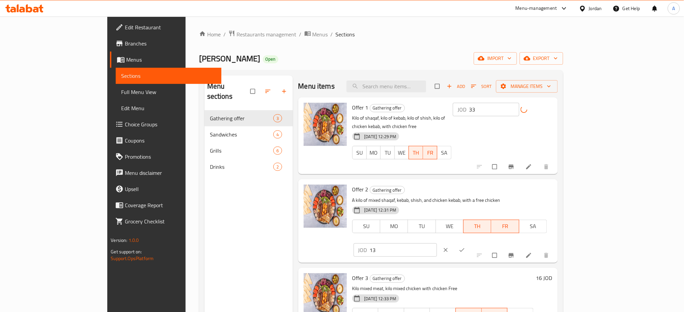
click at [437, 244] on input "13" at bounding box center [403, 250] width 67 height 13
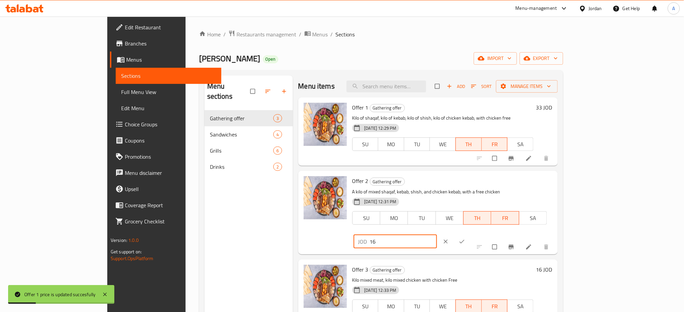
type input "16"
click at [465, 238] on icon "ok" at bounding box center [461, 241] width 7 height 7
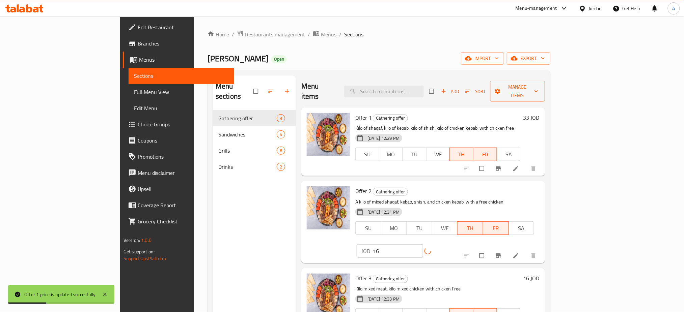
click at [539, 274] on h6 "16 JOD" at bounding box center [531, 278] width 16 height 9
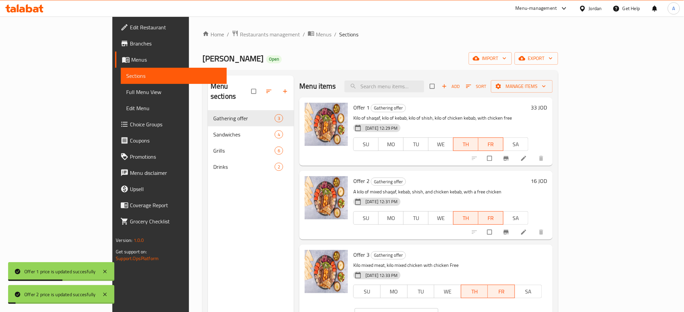
click at [438, 309] on input "16" at bounding box center [404, 315] width 67 height 13
type input "19"
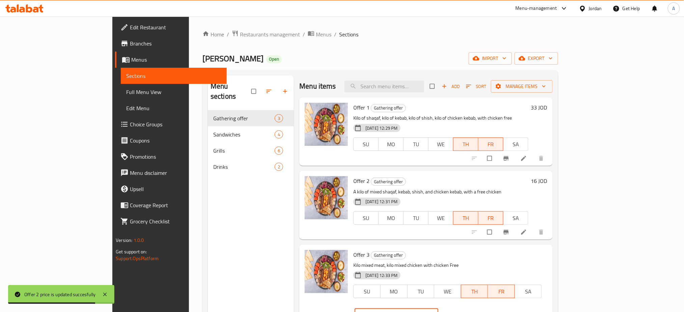
click at [466, 312] on icon "ok" at bounding box center [463, 315] width 7 height 7
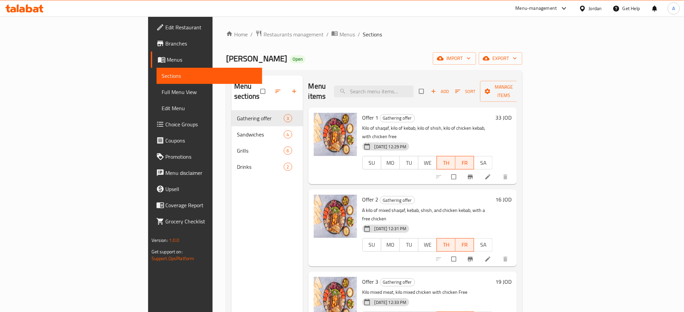
click at [151, 35] on link "Branches" at bounding box center [207, 43] width 112 height 16
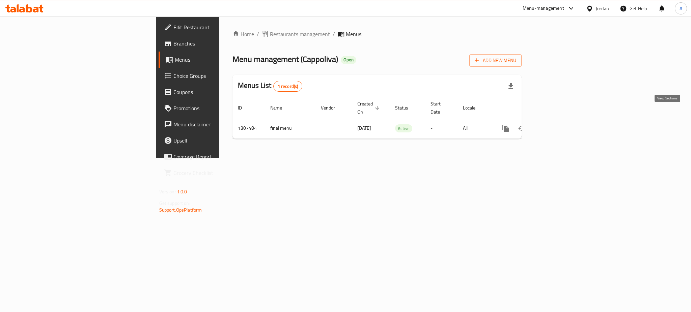
click at [558, 124] on icon "enhanced table" at bounding box center [554, 128] width 8 height 8
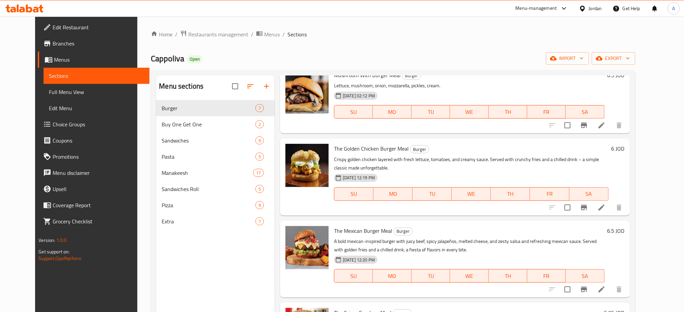
scroll to position [184, 0]
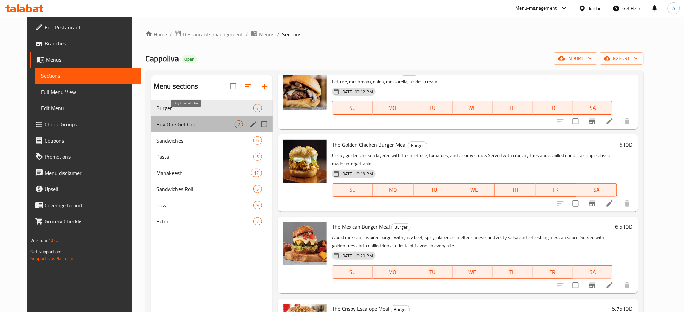
click at [164, 120] on span "Buy One Get One" at bounding box center [195, 124] width 78 height 8
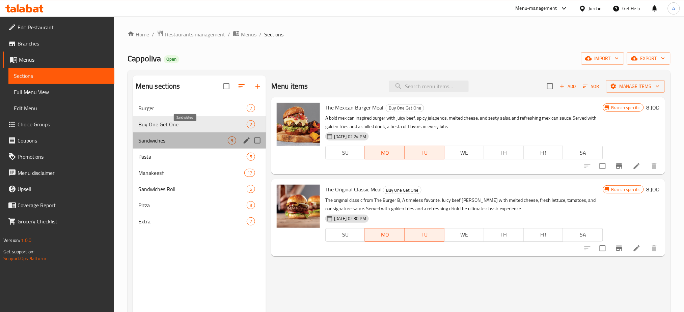
click at [164, 137] on span "Sandwiches" at bounding box center [182, 141] width 89 height 8
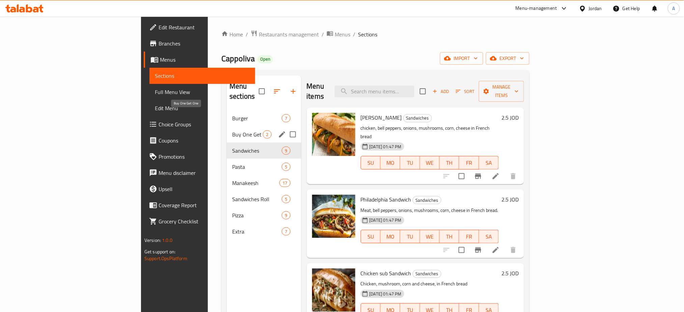
click at [232, 131] on span "Buy One Get One" at bounding box center [247, 135] width 31 height 8
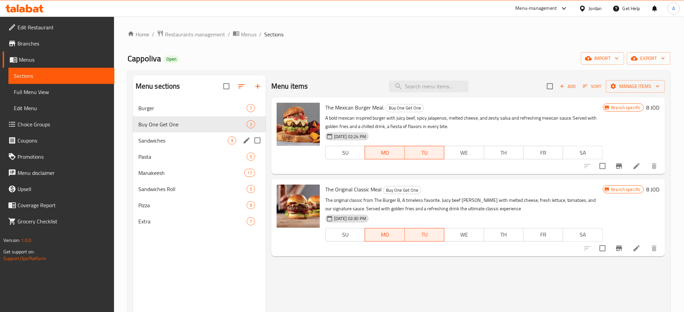
click at [164, 133] on div "Sandwiches 9" at bounding box center [199, 141] width 133 height 16
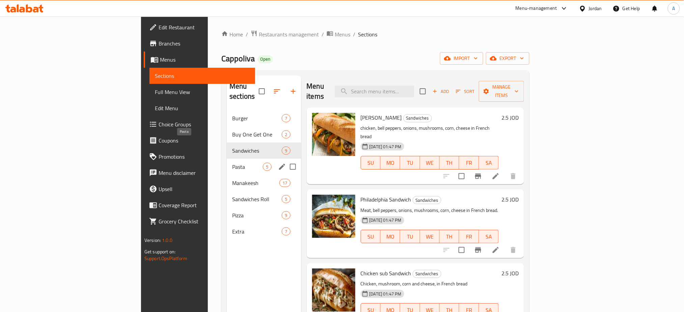
click at [227, 159] on div "Pasta 5" at bounding box center [264, 167] width 74 height 16
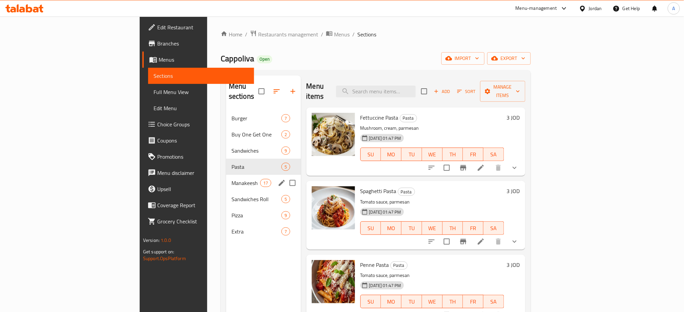
click at [226, 175] on div "Manakeesh 17" at bounding box center [263, 183] width 75 height 16
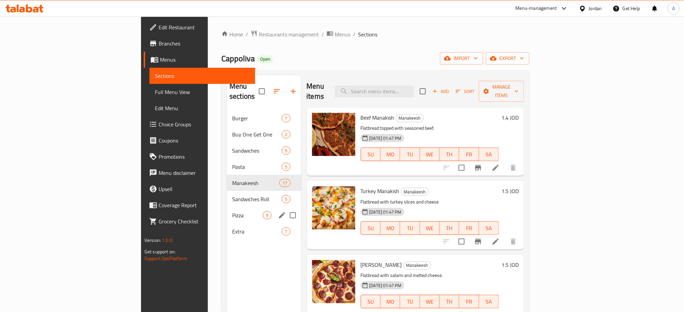
click at [227, 207] on div "Pizza 9" at bounding box center [264, 215] width 74 height 16
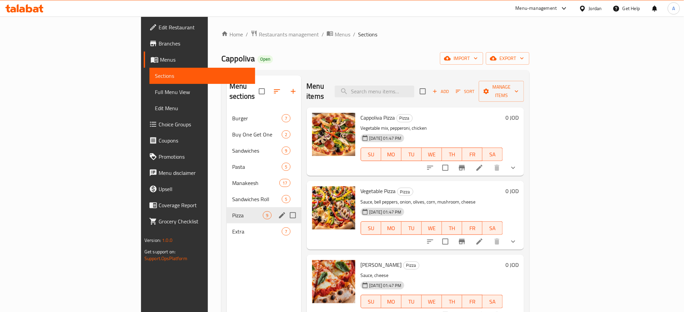
click at [232, 211] on span "Pizza" at bounding box center [247, 215] width 31 height 8
click at [232, 228] on span "Extra" at bounding box center [247, 232] width 31 height 8
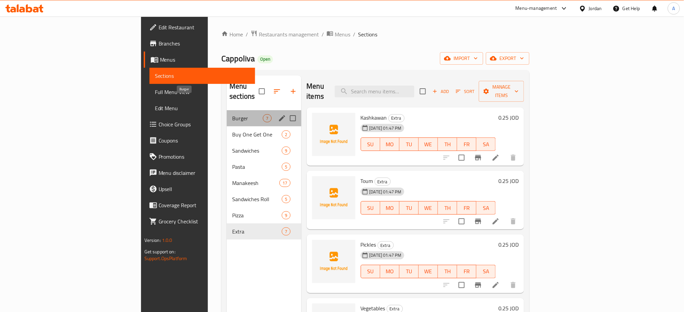
click at [232, 114] on span "Burger" at bounding box center [247, 118] width 31 height 8
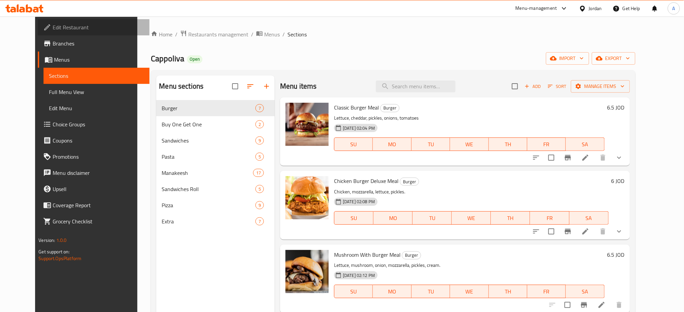
click at [53, 26] on span "Edit Restaurant" at bounding box center [98, 27] width 91 height 8
